Goal: Task Accomplishment & Management: Use online tool/utility

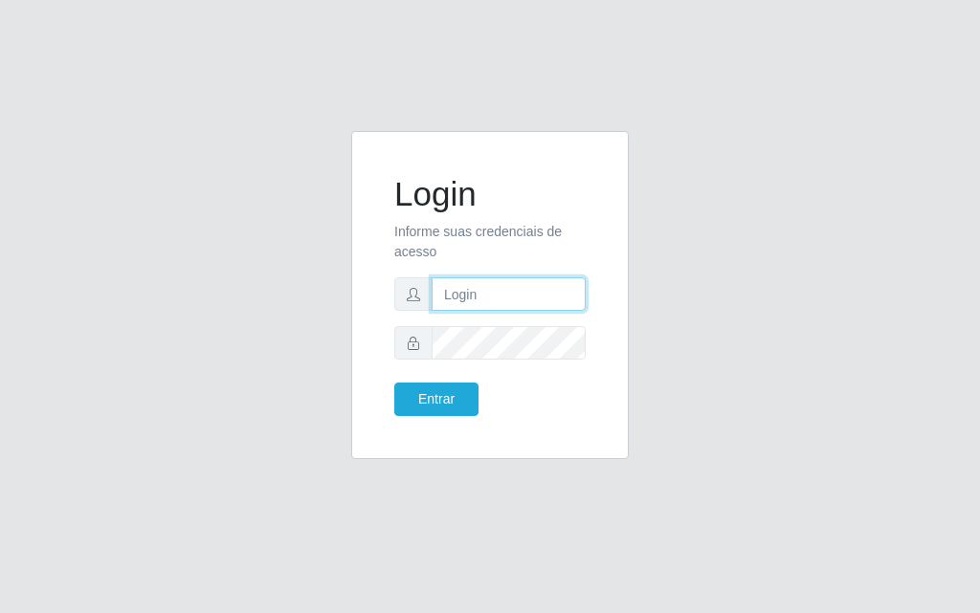
click at [472, 308] on input "text" at bounding box center [508, 293] width 154 height 33
type input "[PERSON_NAME]@[PERSON_NAME]"
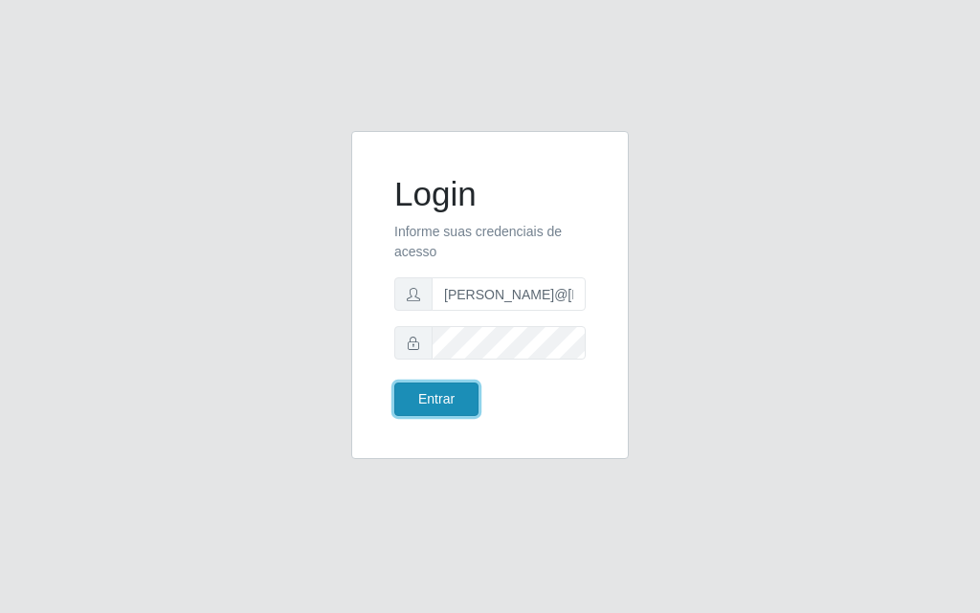
click at [451, 398] on button "Entrar" at bounding box center [436, 399] width 84 height 33
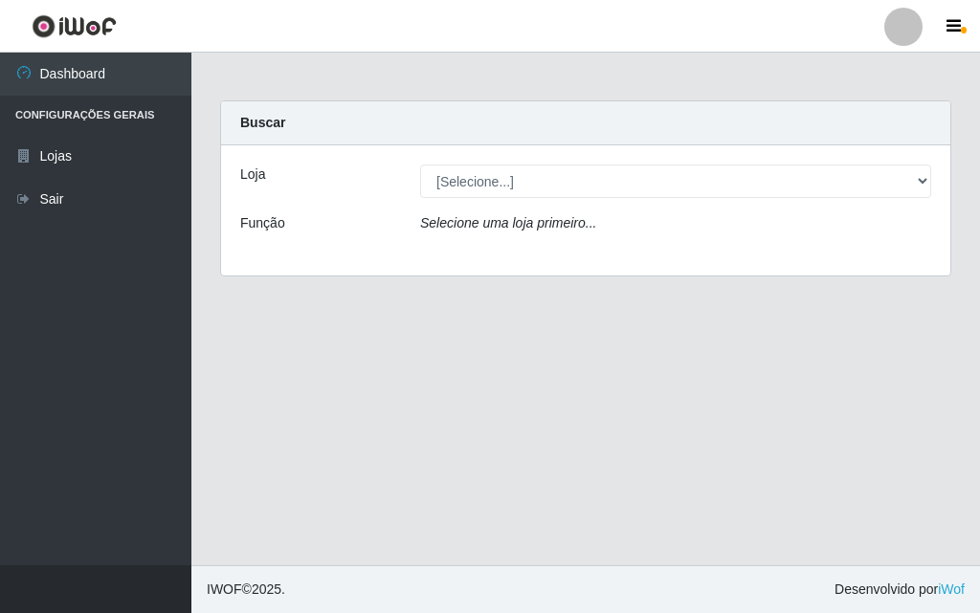
click at [933, 176] on div "[Selecione...] Divino Fogão - [GEOGRAPHIC_DATA]" at bounding box center [676, 181] width 540 height 33
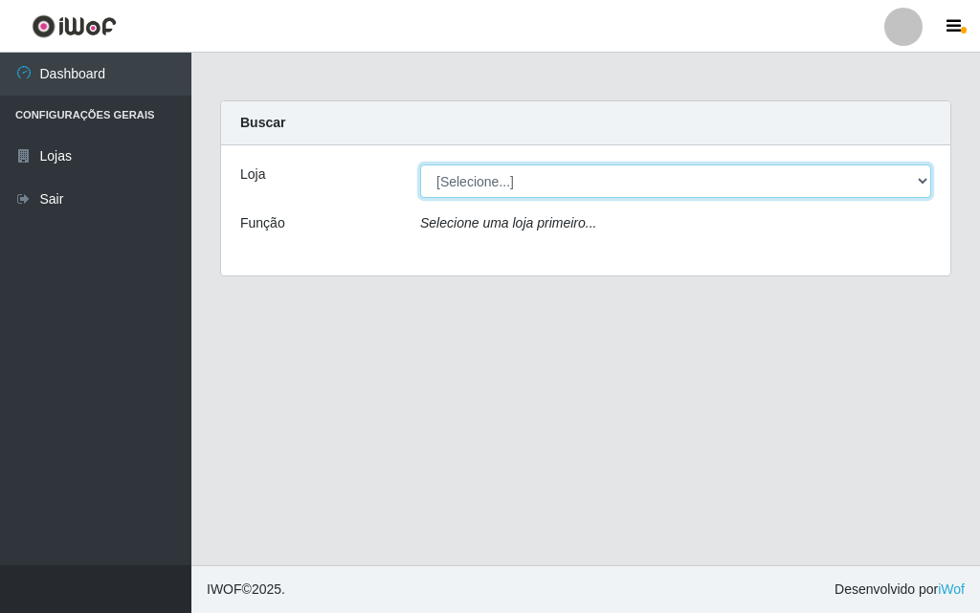
click at [930, 178] on select "[Selecione...] Divino Fogão - [GEOGRAPHIC_DATA]" at bounding box center [675, 181] width 511 height 33
select select "499"
click at [420, 165] on select "[Selecione...] Divino Fogão - [GEOGRAPHIC_DATA]" at bounding box center [675, 181] width 511 height 33
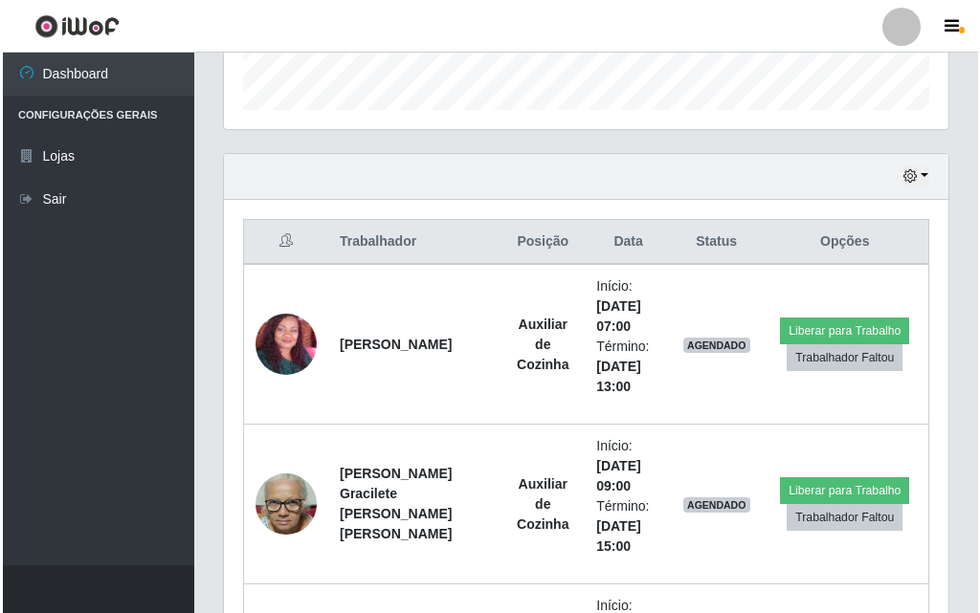
scroll to position [670, 0]
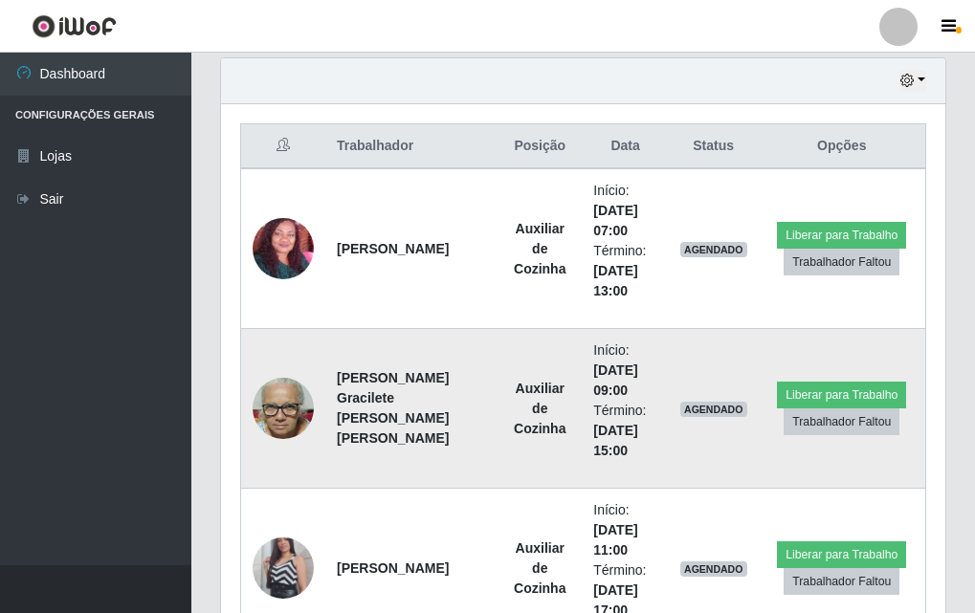
click at [291, 420] on img at bounding box center [283, 408] width 61 height 81
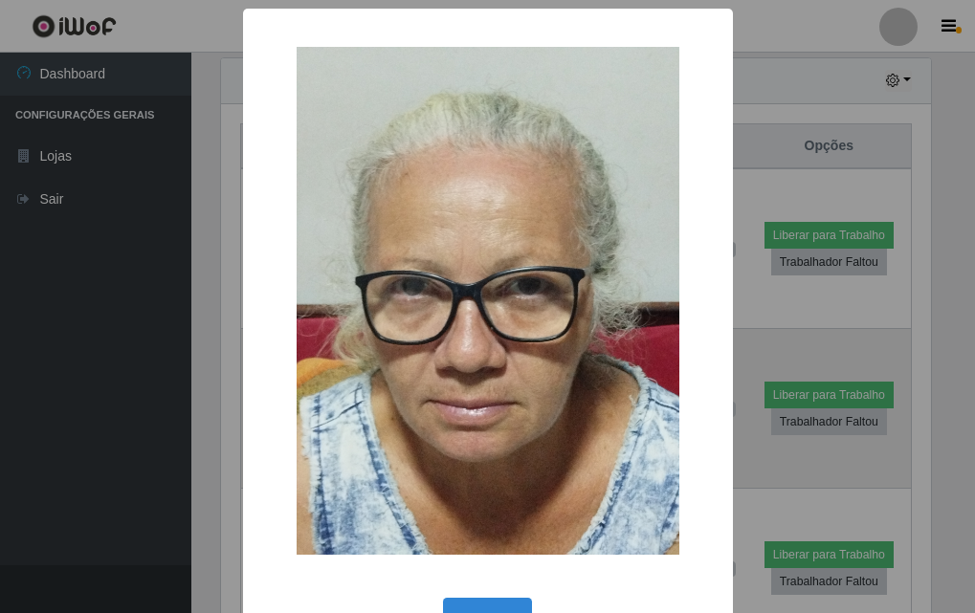
scroll to position [397, 715]
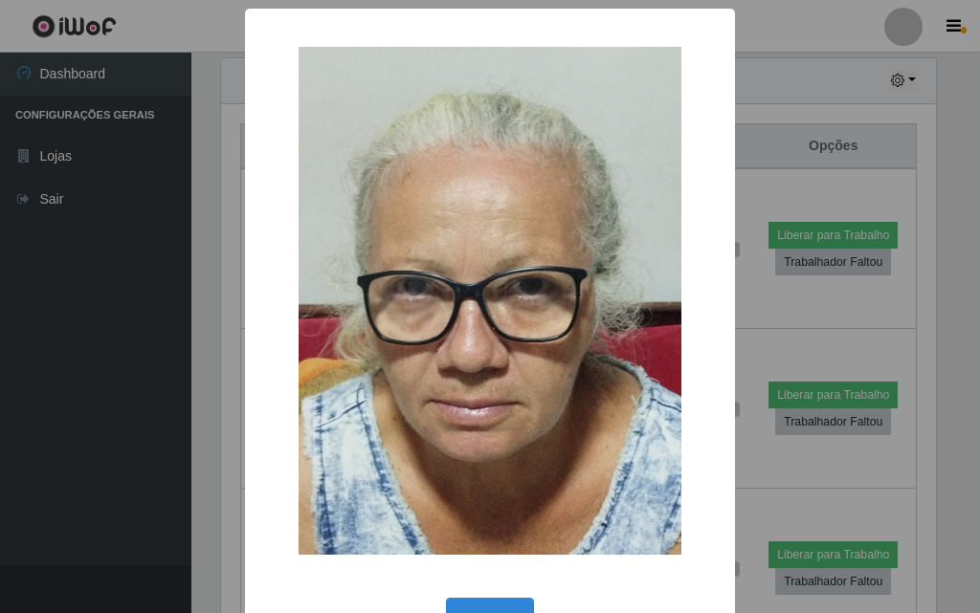
click at [167, 374] on div "× OK Cancel" at bounding box center [490, 306] width 980 height 613
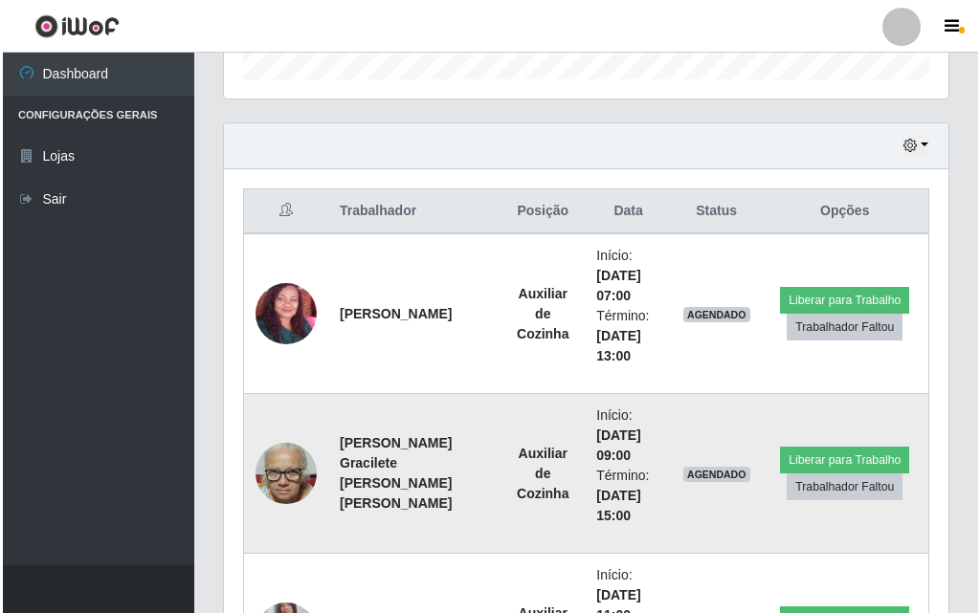
scroll to position [796, 0]
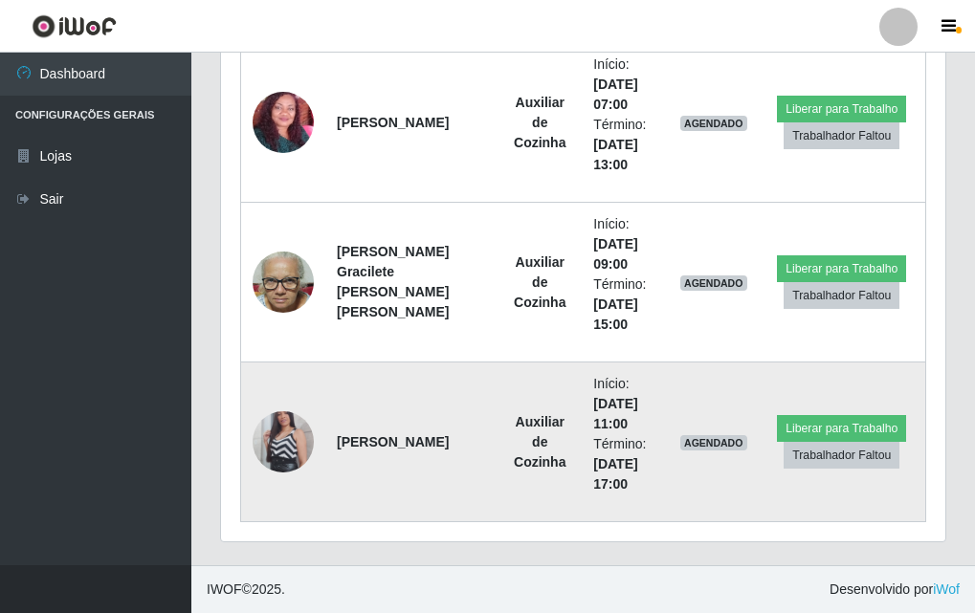
click at [292, 419] on img at bounding box center [283, 441] width 61 height 109
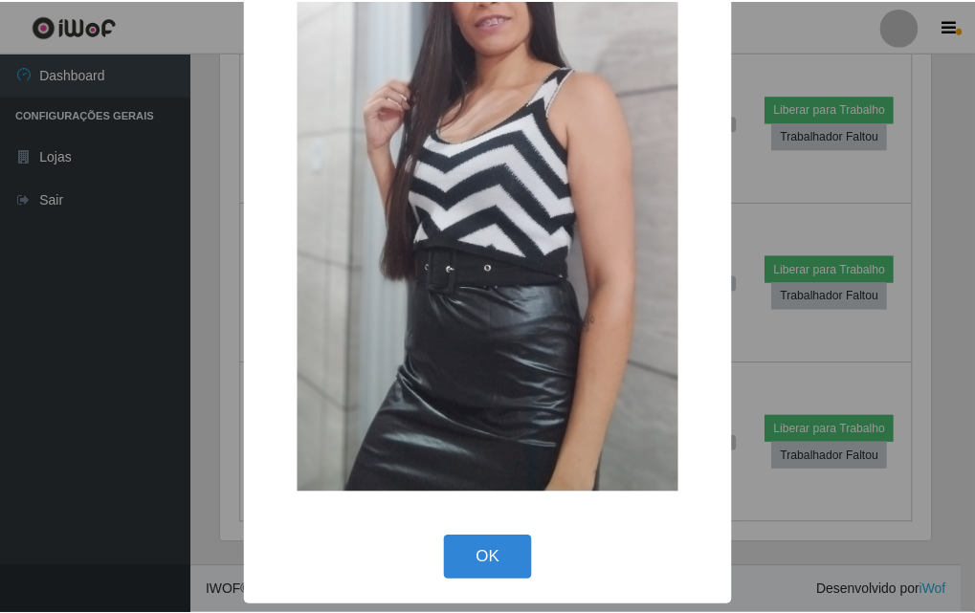
scroll to position [43, 0]
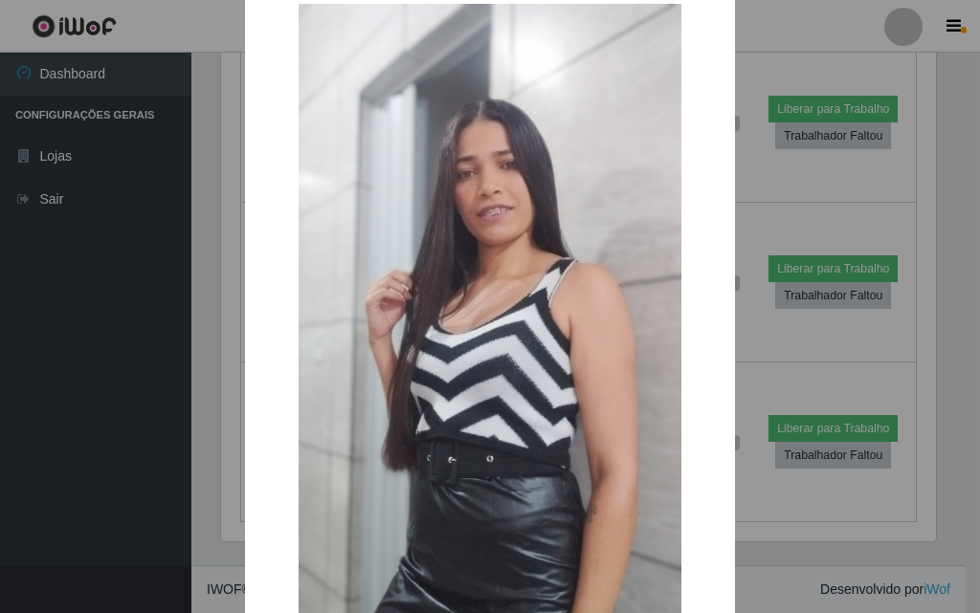
click at [133, 407] on div "× OK Cancel" at bounding box center [490, 306] width 980 height 613
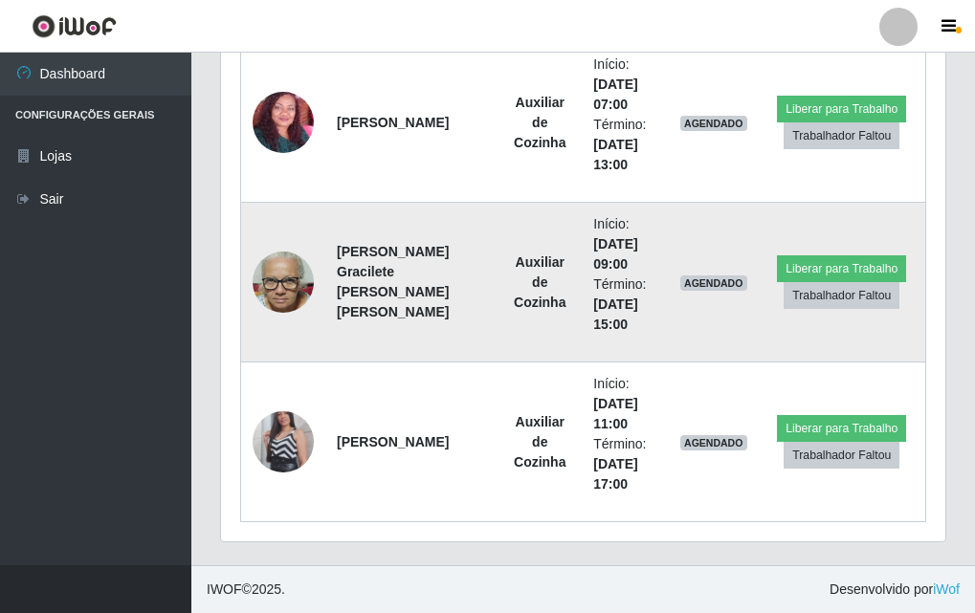
scroll to position [605, 0]
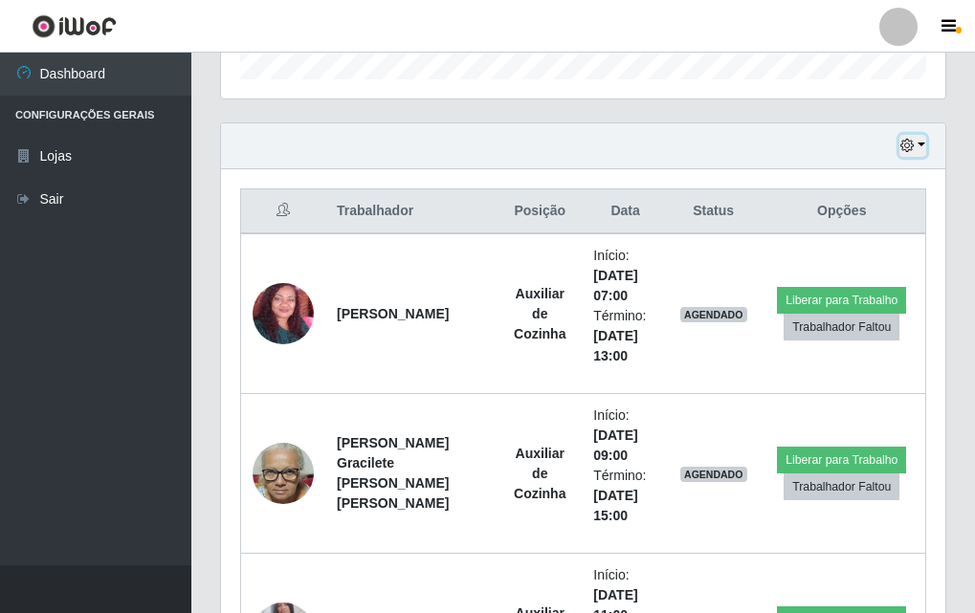
click at [920, 146] on button "button" at bounding box center [912, 146] width 27 height 22
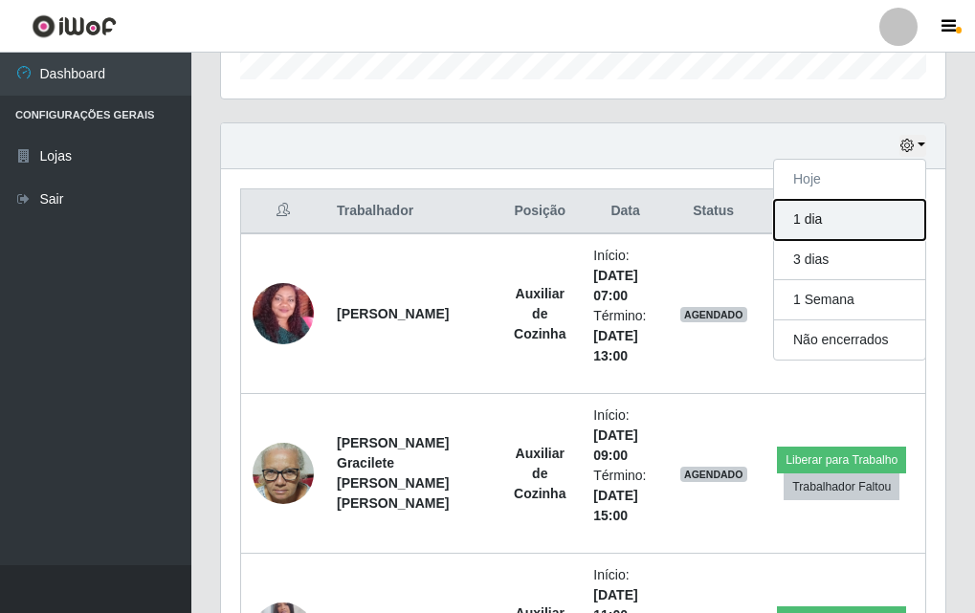
click at [834, 222] on button "1 dia" at bounding box center [849, 220] width 151 height 40
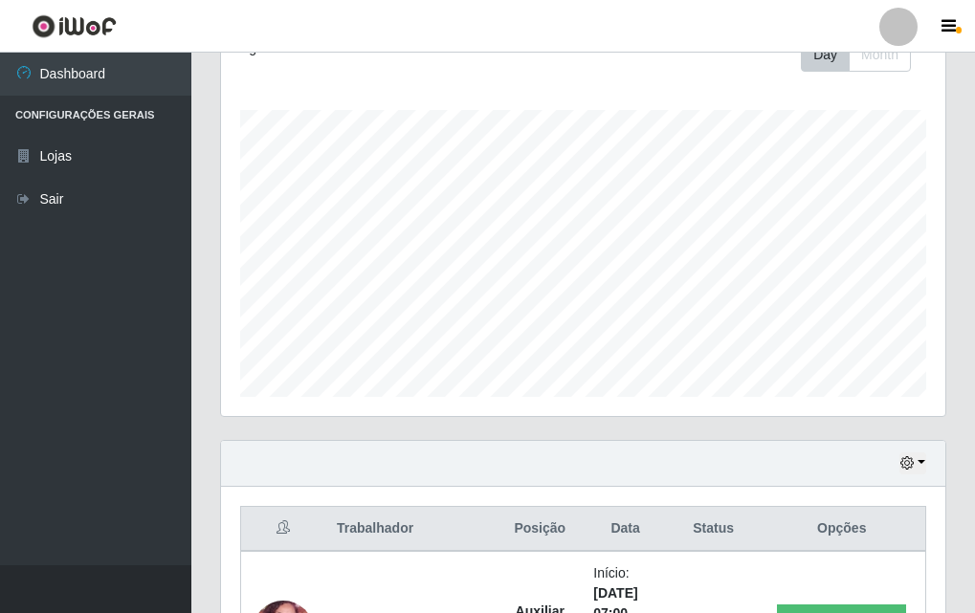
scroll to position [0, 0]
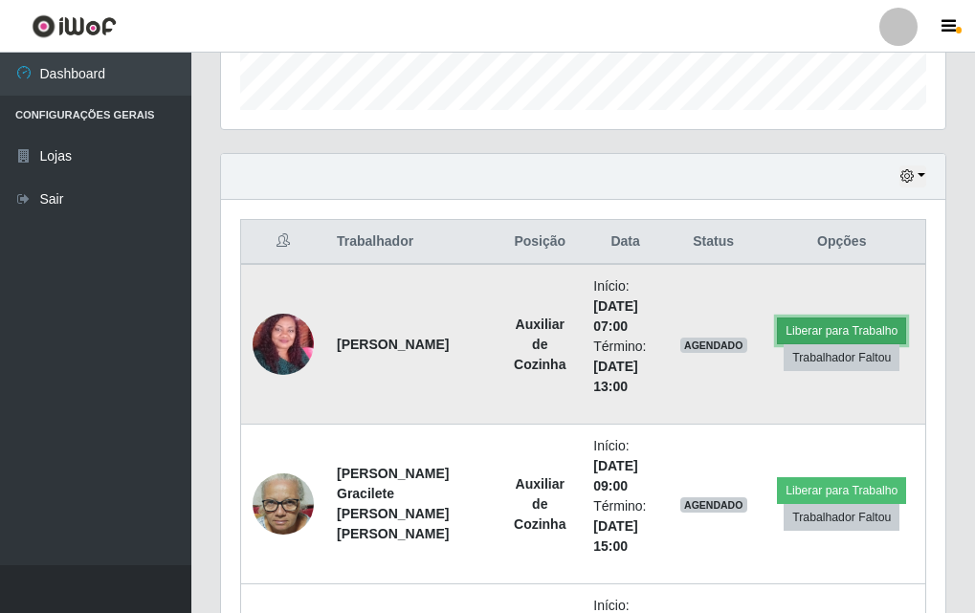
click at [830, 328] on button "Liberar para Trabalho" at bounding box center [841, 331] width 129 height 27
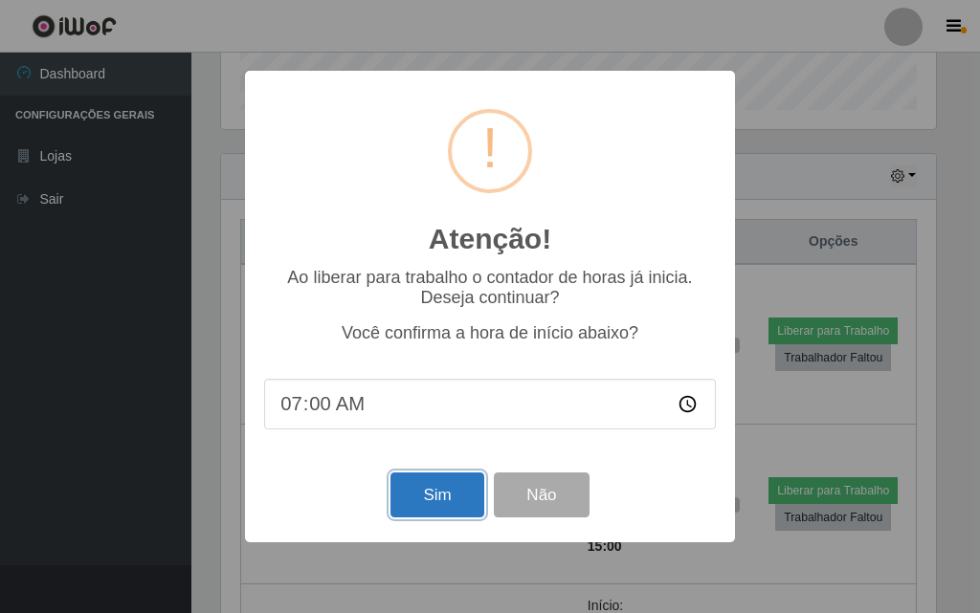
click at [429, 507] on button "Sim" at bounding box center [436, 495] width 93 height 45
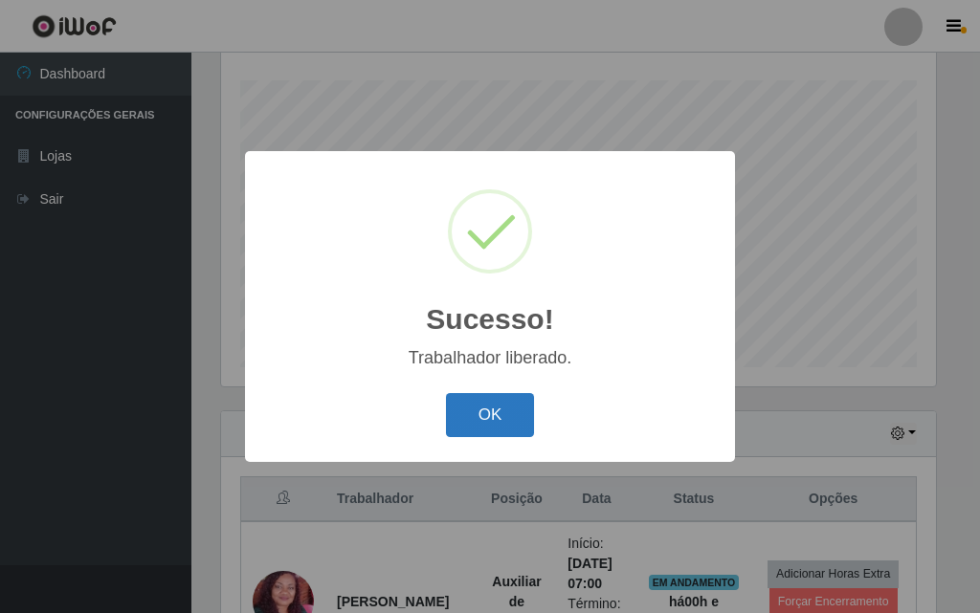
click at [483, 431] on button "OK" at bounding box center [490, 415] width 89 height 45
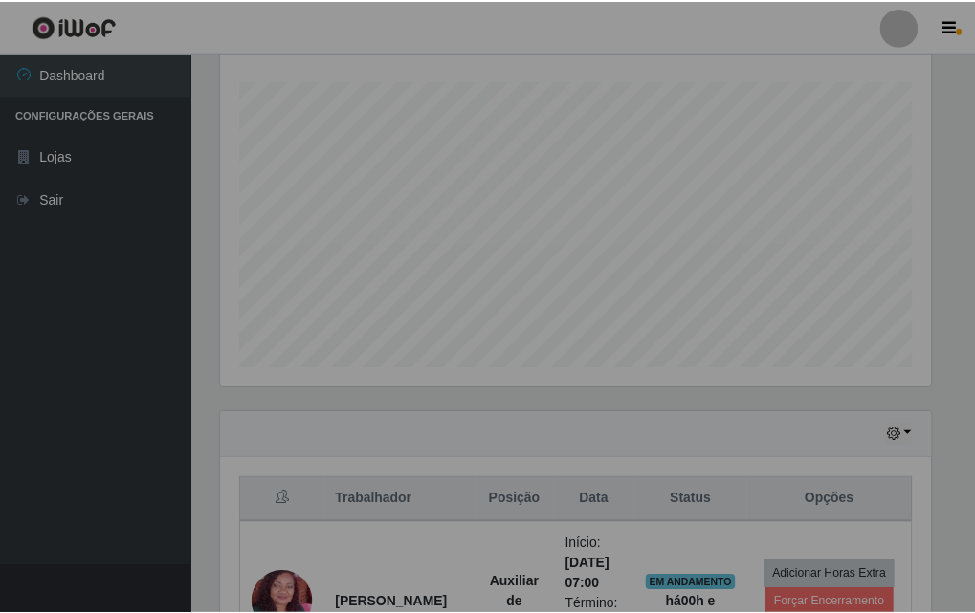
scroll to position [397, 724]
